Goal: Use online tool/utility: Utilize a website feature to perform a specific function

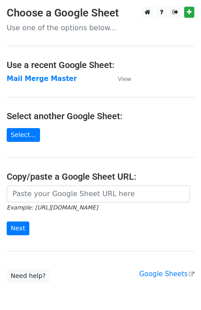
click at [51, 173] on h4 "Copy/paste a Google Sheet URL:" at bounding box center [101, 176] width 188 height 11
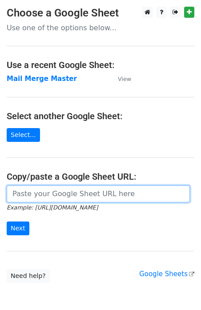
click at [43, 198] on input "url" at bounding box center [98, 193] width 183 height 17
type input "https://docs.google.com/spreadsheets/d/1KsxA_Ljrxst9M8J0z1Gt5S0IBx5oFuwTMbaT2vY…"
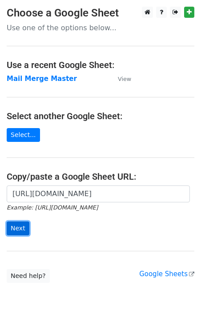
click at [9, 229] on input "Next" at bounding box center [18, 228] width 23 height 14
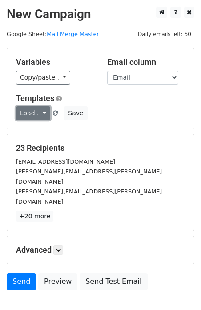
click at [37, 114] on link "Load..." at bounding box center [33, 113] width 34 height 14
click at [36, 130] on link "T1" at bounding box center [51, 132] width 70 height 14
